Goal: Information Seeking & Learning: Learn about a topic

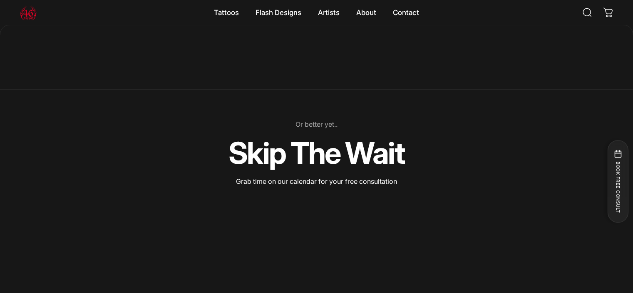
scroll to position [539, 0]
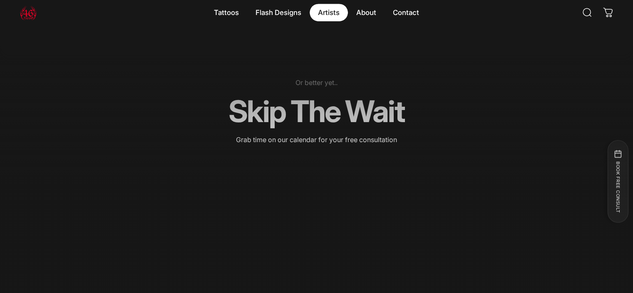
click at [311, 14] on magnet-element "Artists Artists" at bounding box center [329, 12] width 38 height 17
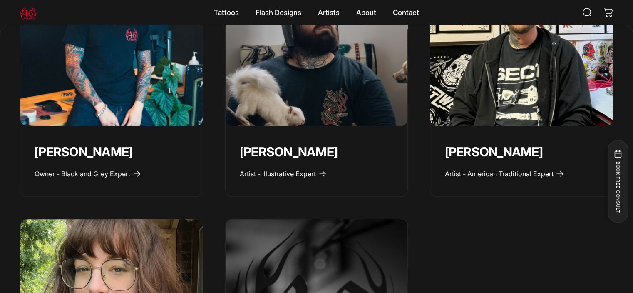
scroll to position [375, 0]
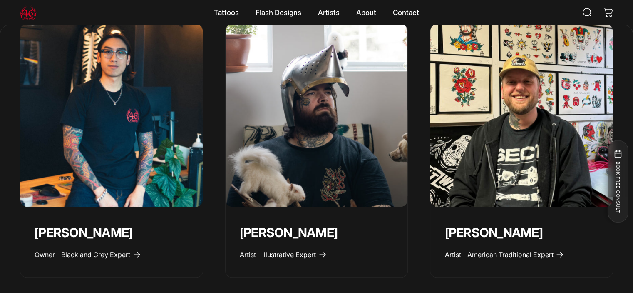
click at [165, 141] on img "Geoffrey Wong" at bounding box center [111, 115] width 191 height 191
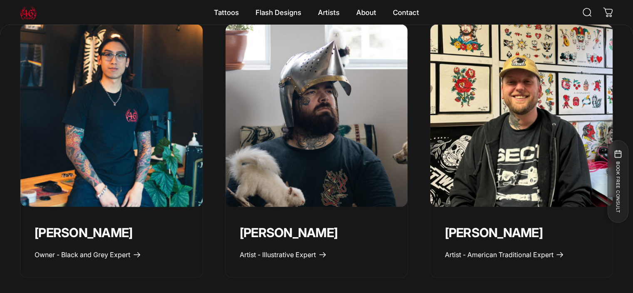
click at [352, 143] on img "Taivas Jättiläinen" at bounding box center [316, 115] width 191 height 191
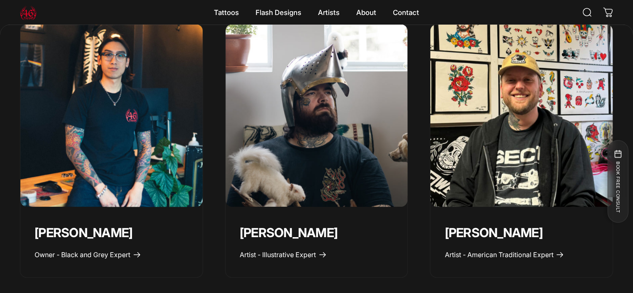
click at [591, 166] on img "Spencer Skalko" at bounding box center [521, 115] width 191 height 191
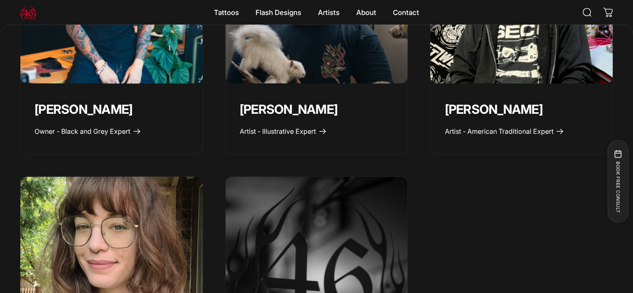
scroll to position [583, 0]
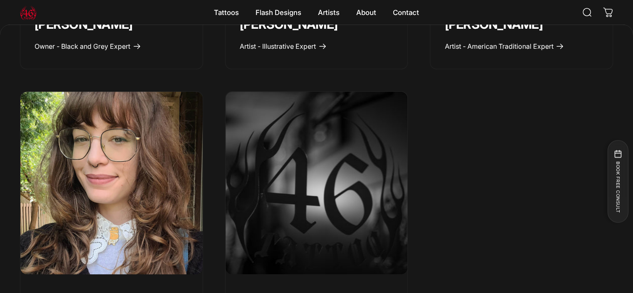
click at [141, 185] on img "Emily Forte" at bounding box center [111, 182] width 191 height 191
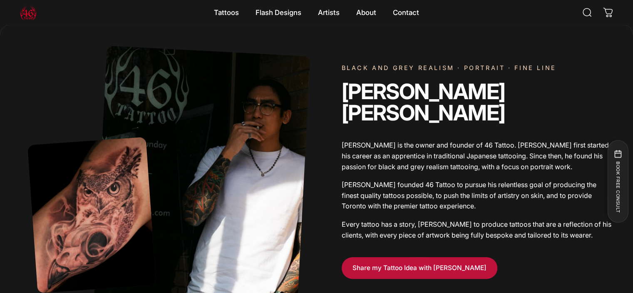
scroll to position [289, 0]
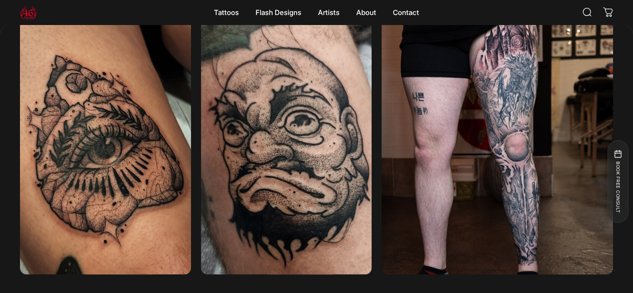
scroll to position [1662, 0]
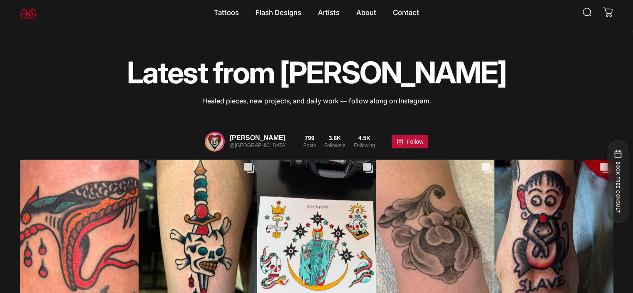
scroll to position [2037, 0]
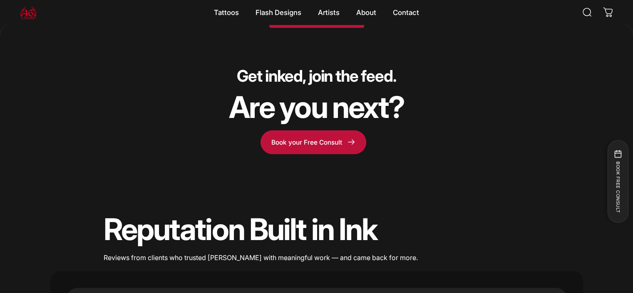
scroll to position [2495, 0]
